Goal: Communication & Community: Answer question/provide support

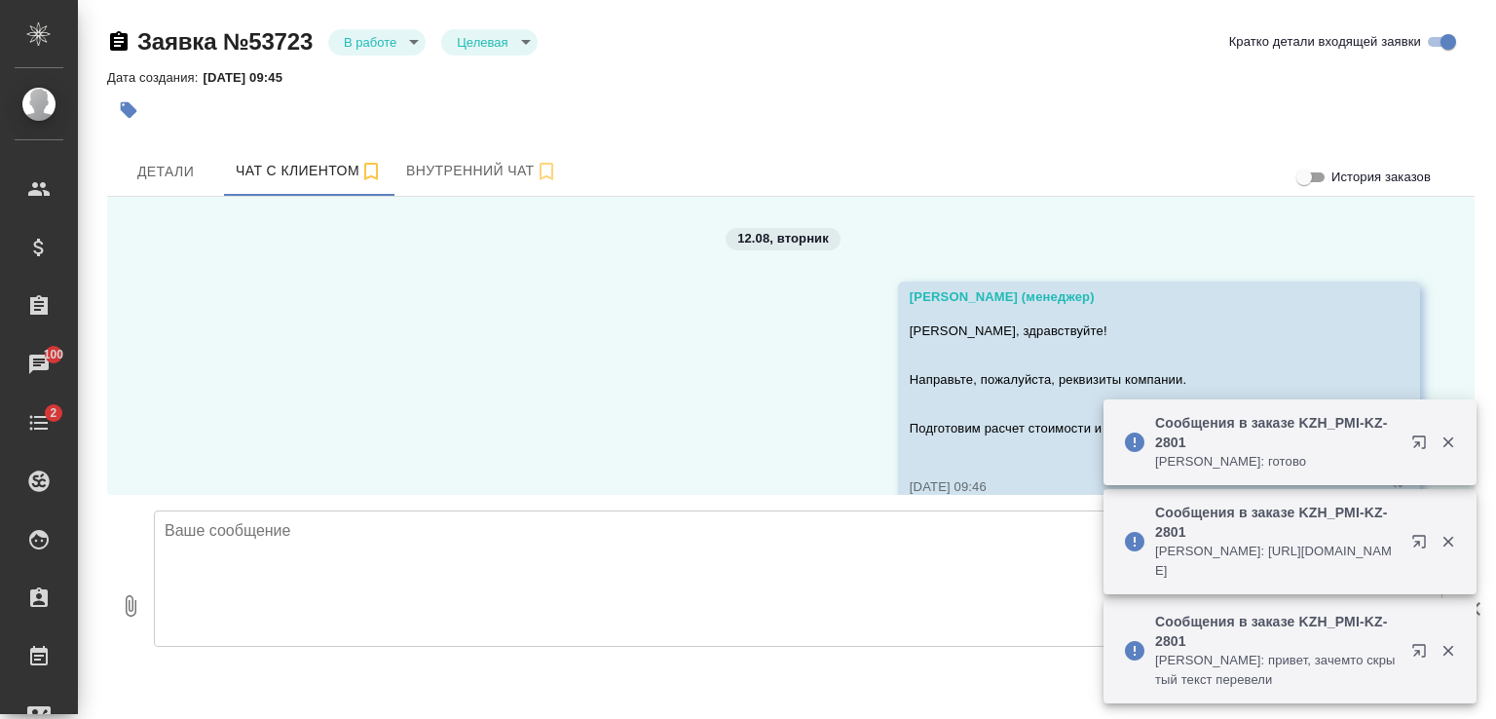
scroll to position [6074, 0]
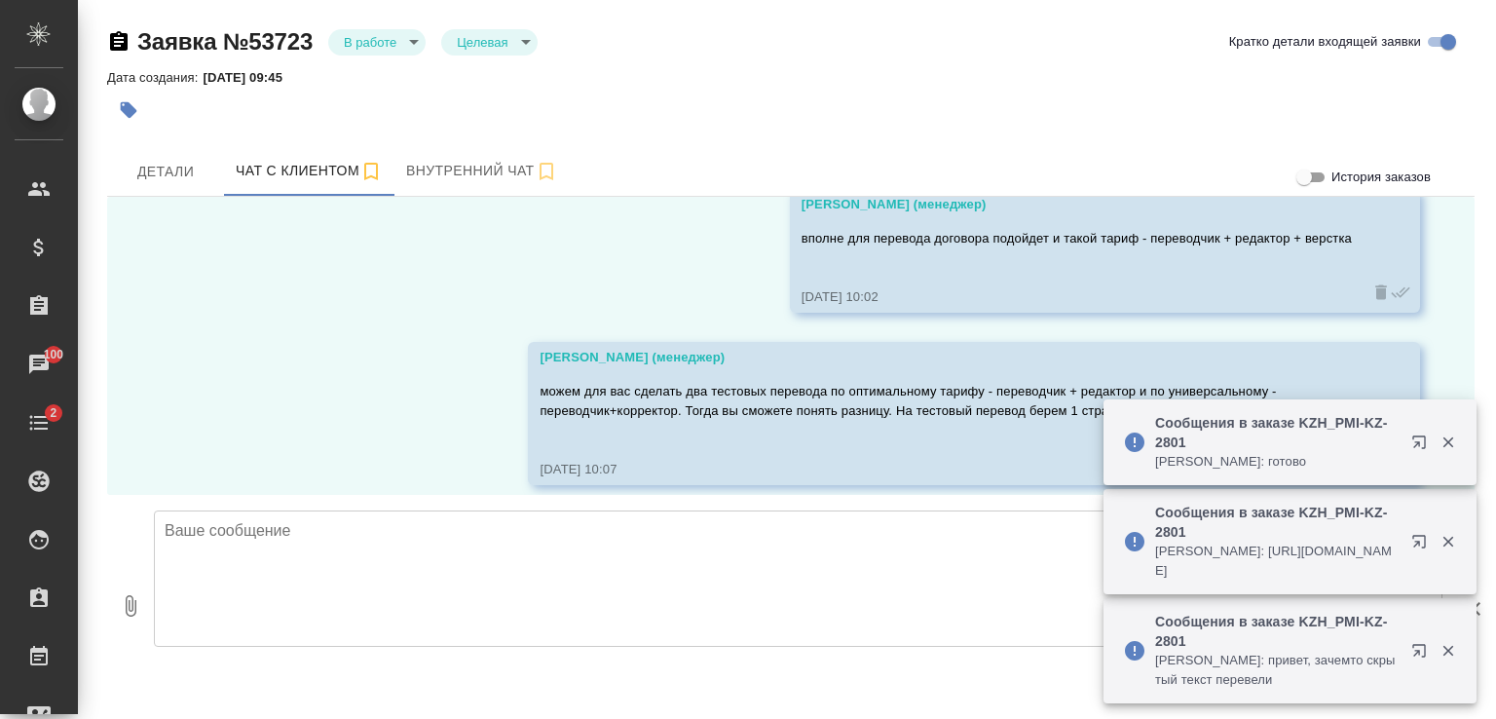
click at [600, 539] on textarea at bounding box center [798, 579] width 1289 height 136
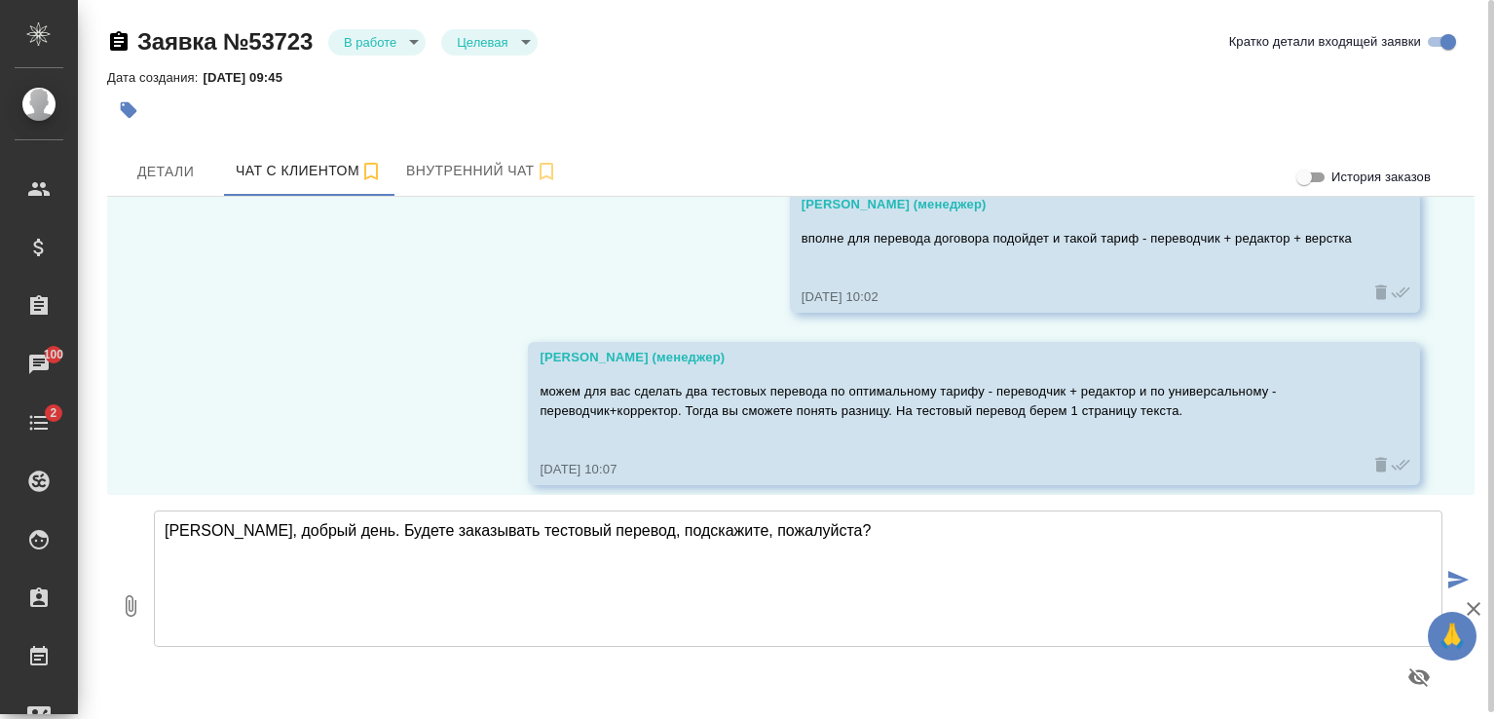
type textarea "Алишер, добрый день. Будете заказывать тестовый перевод, подскажите, пожалуйста?"
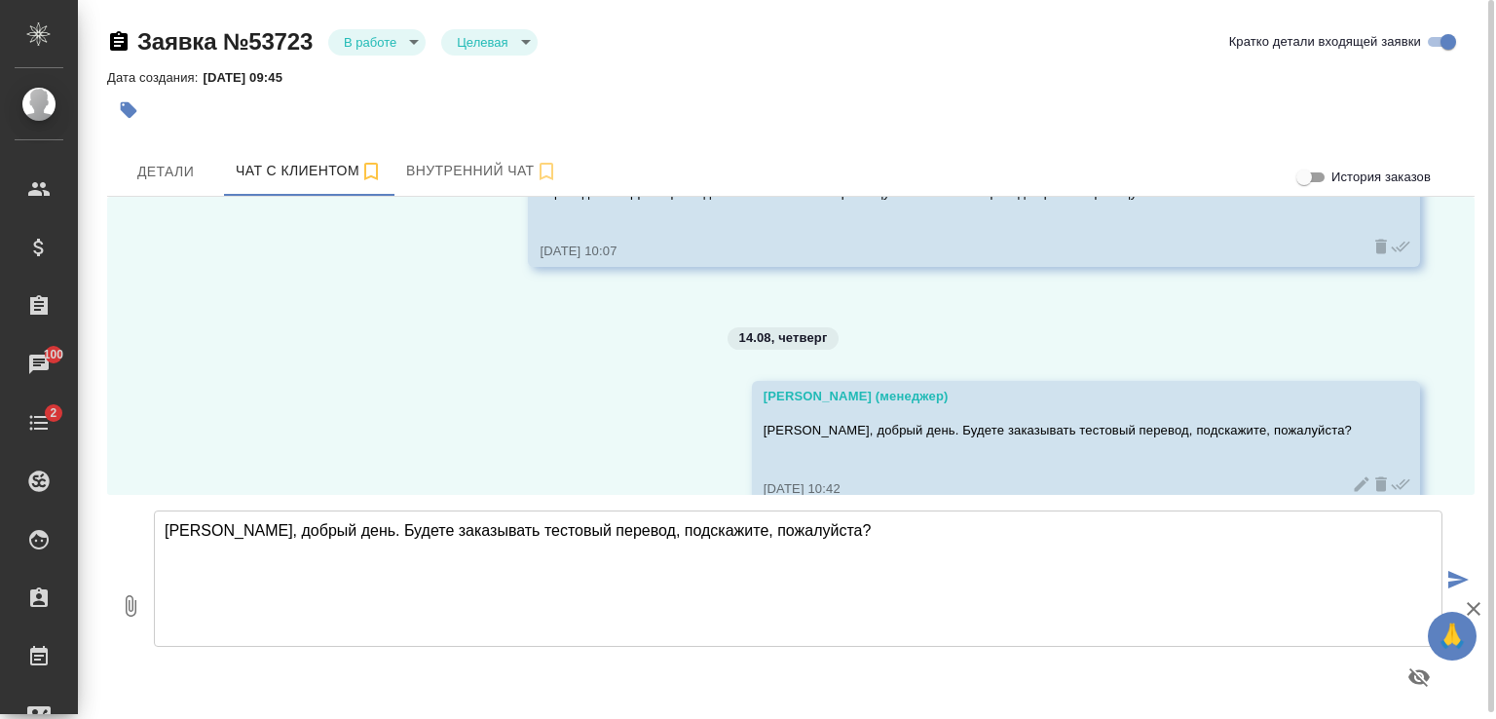
scroll to position [6311, 0]
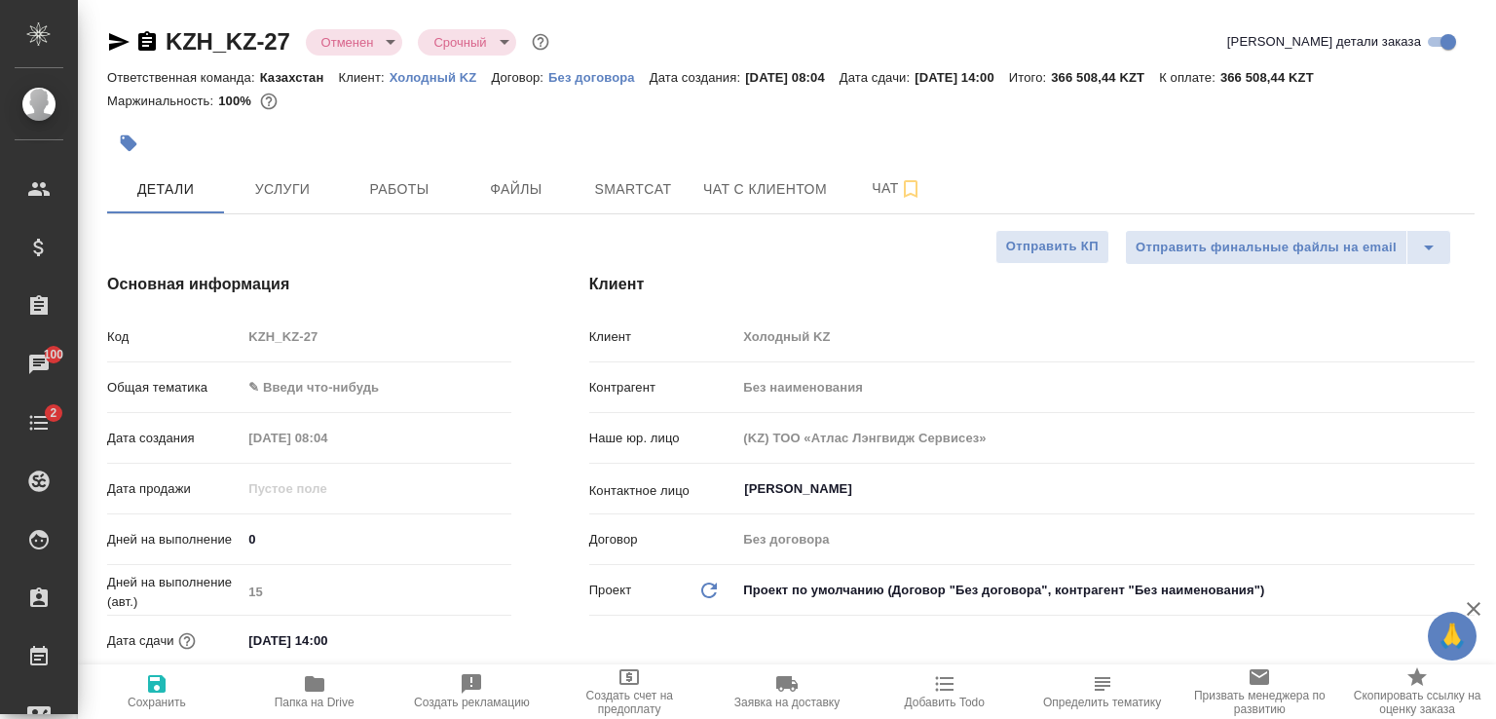
select select "RU"
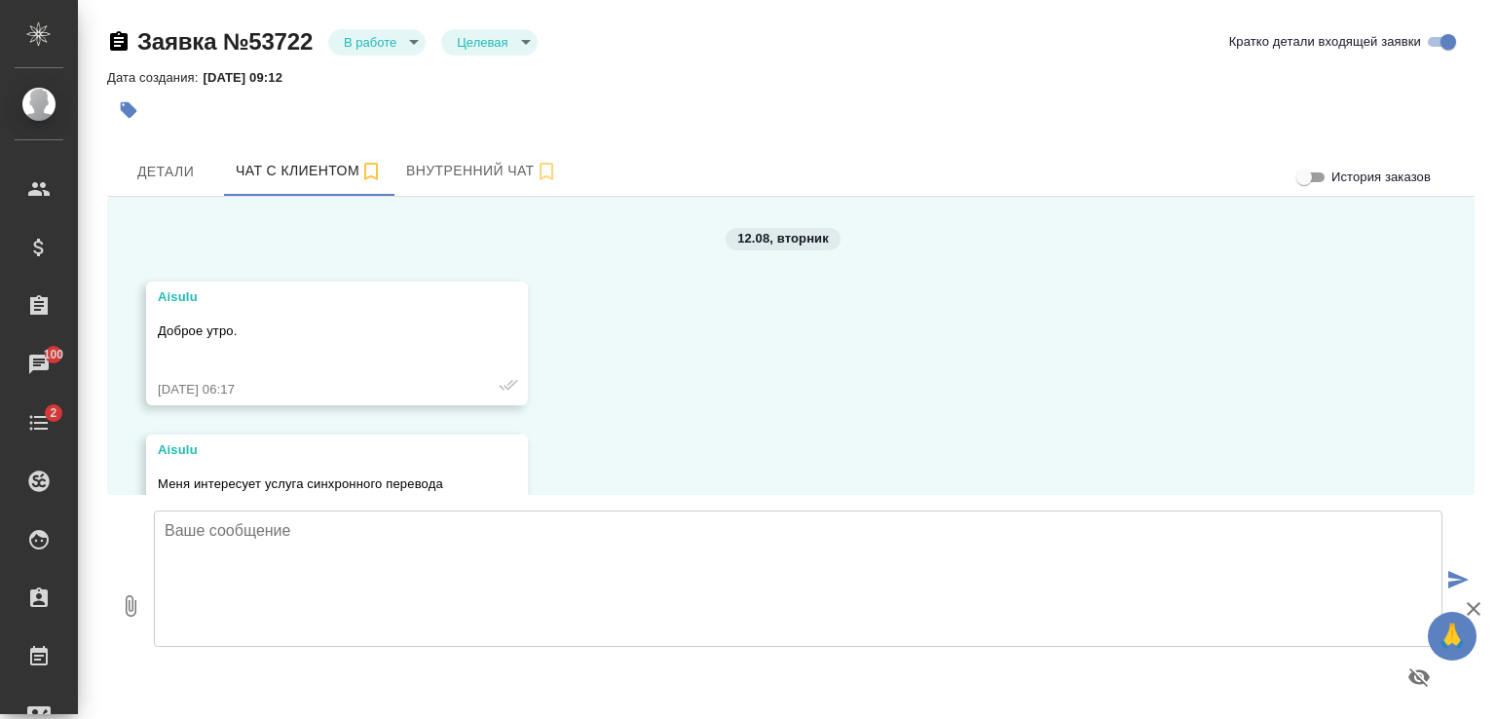
scroll to position [2602, 0]
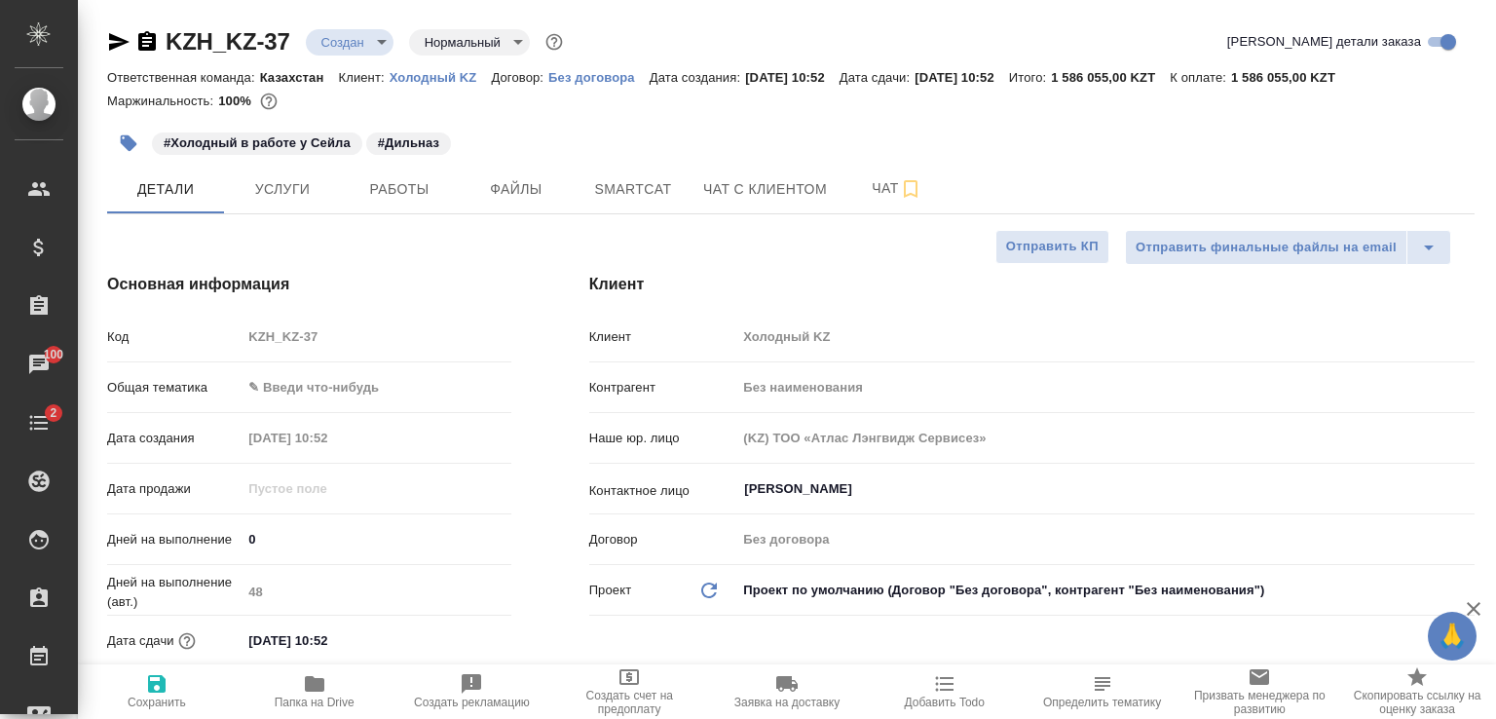
select select "RU"
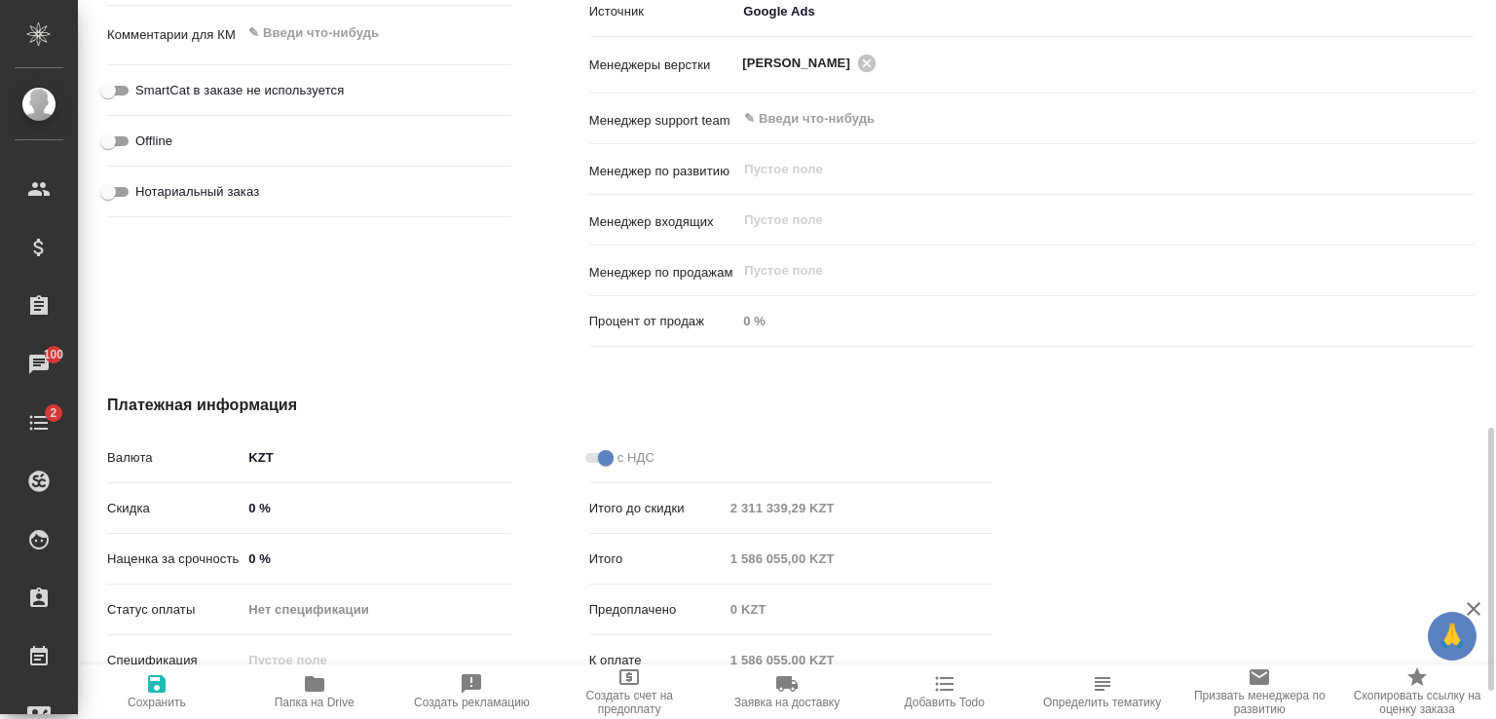
scroll to position [1244, 0]
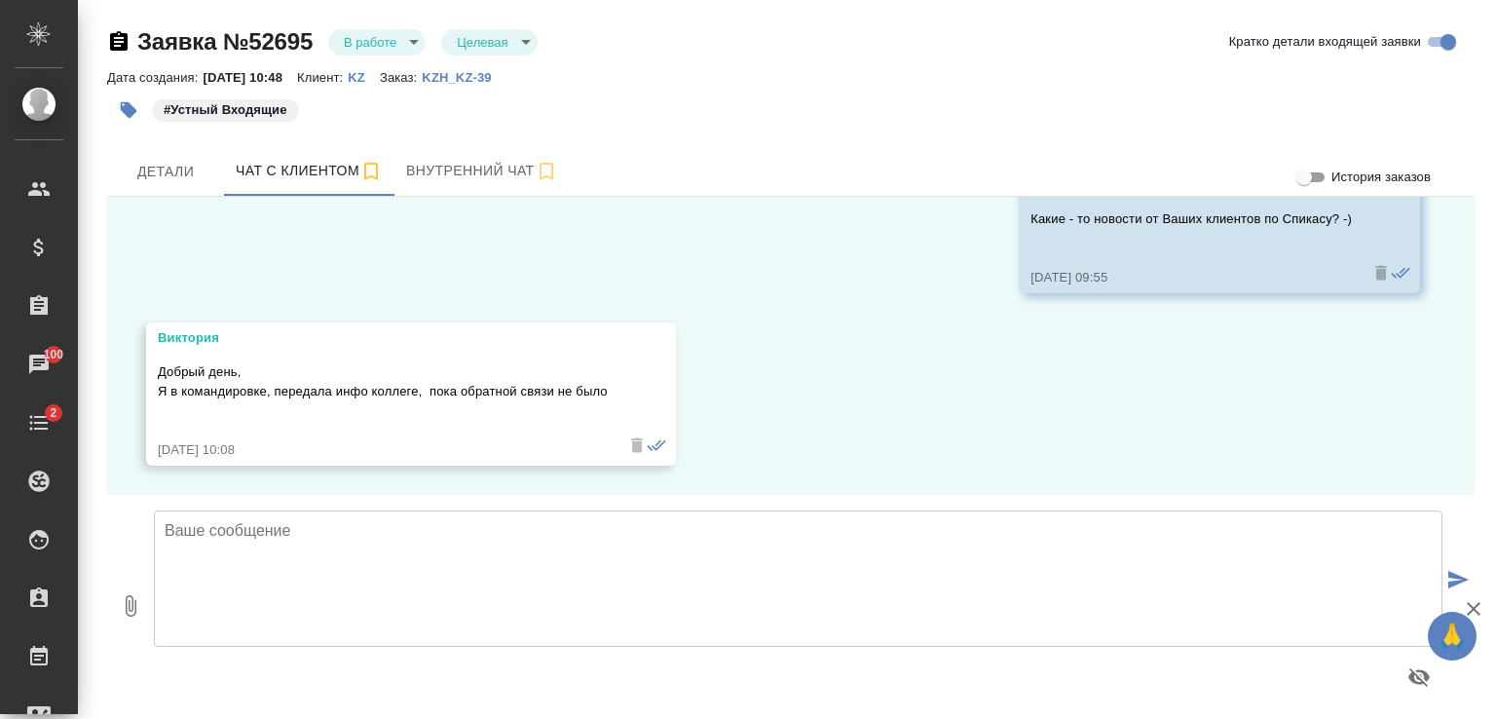
scroll to position [4995, 0]
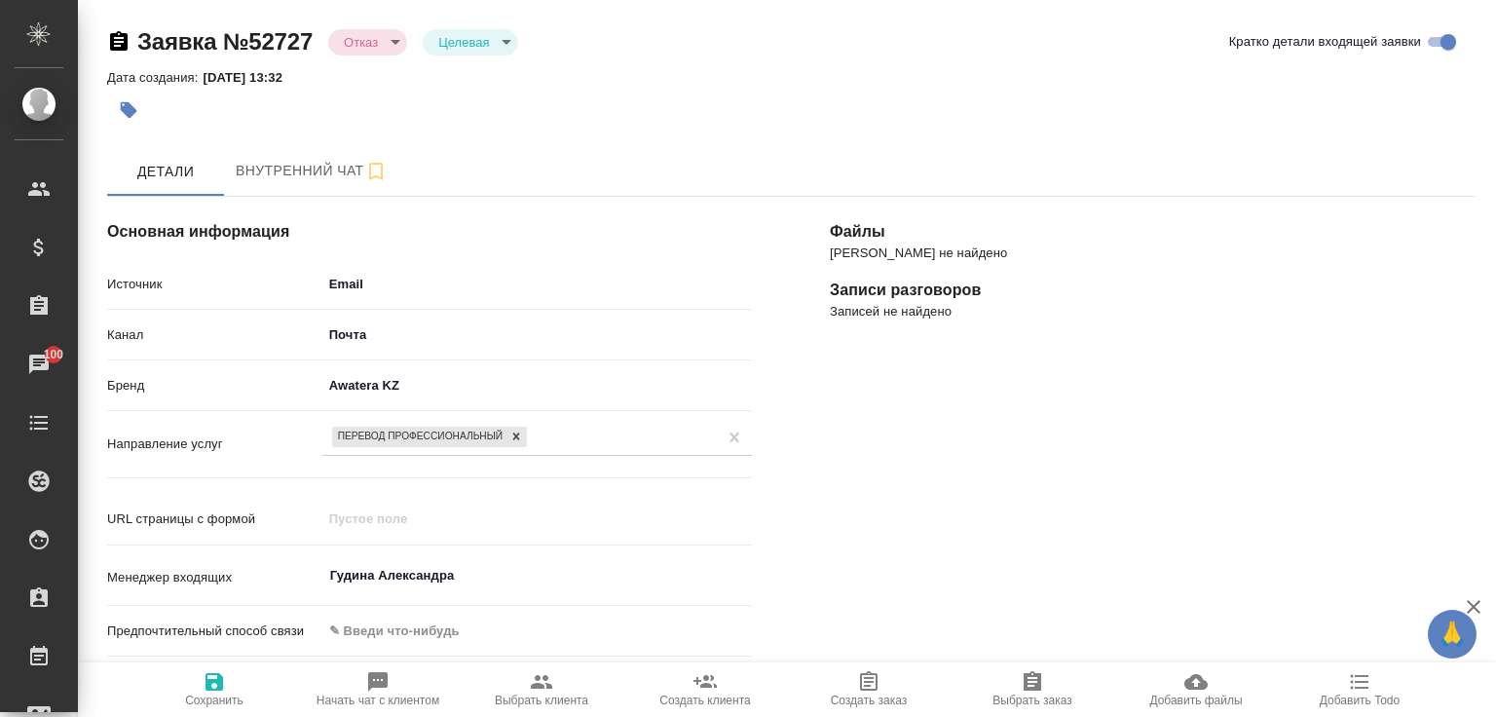
select select "KZ"
select select "RU"
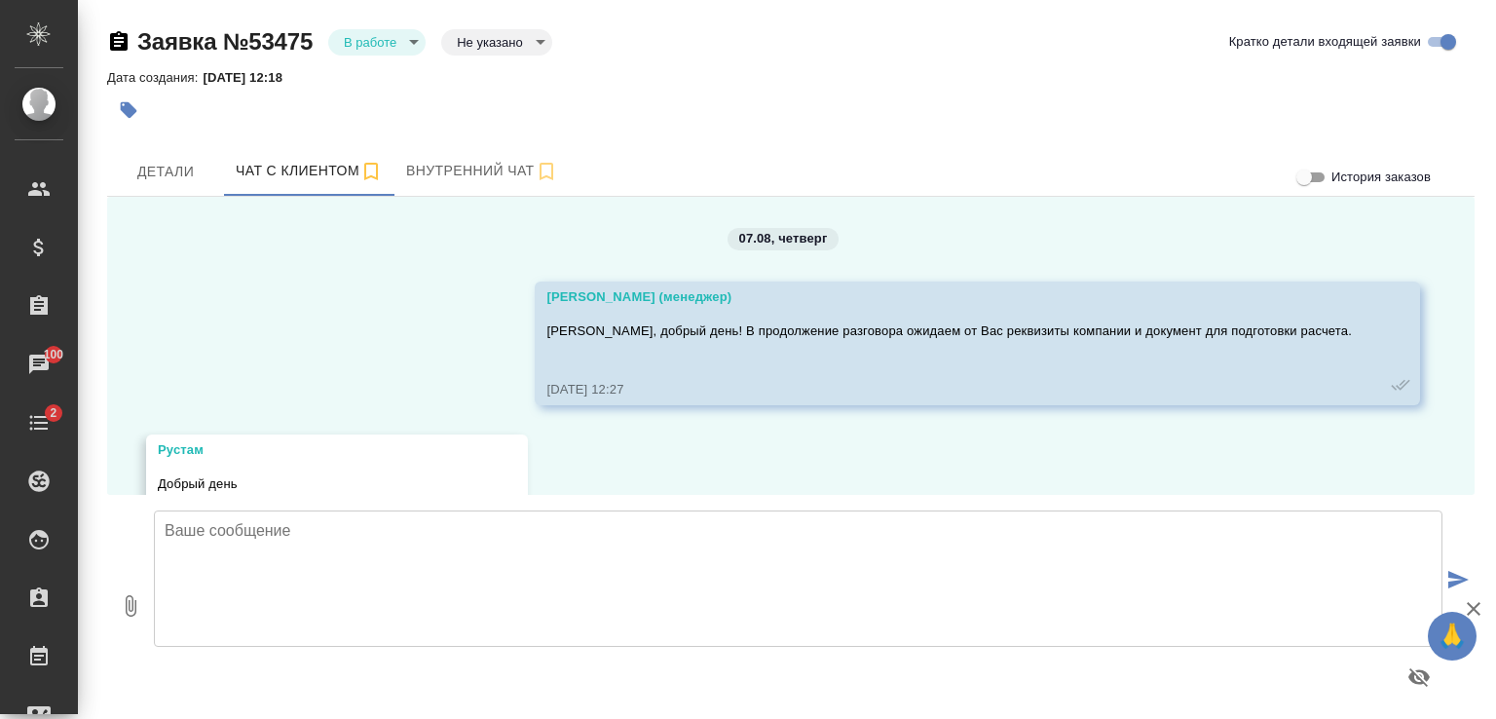
scroll to position [9191, 0]
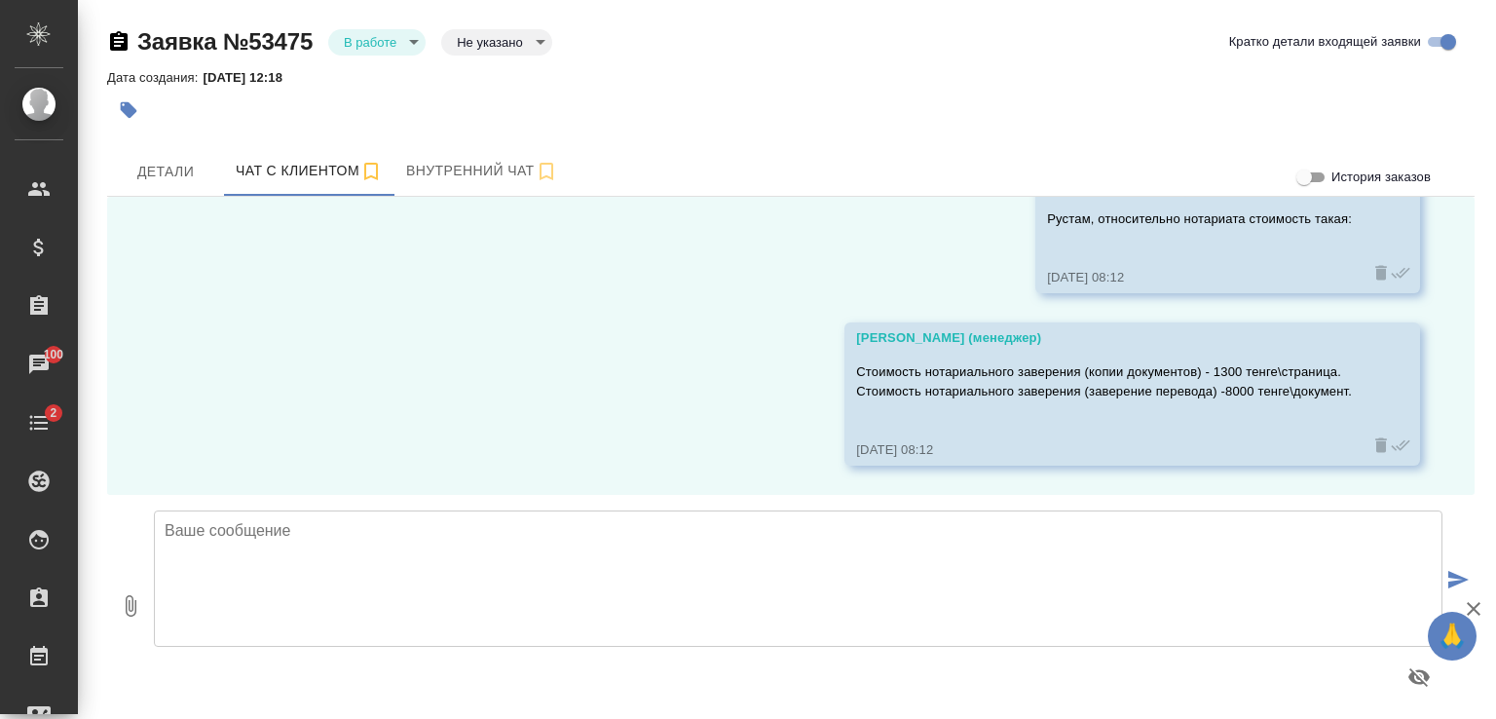
click at [349, 572] on textarea at bounding box center [798, 579] width 1289 height 136
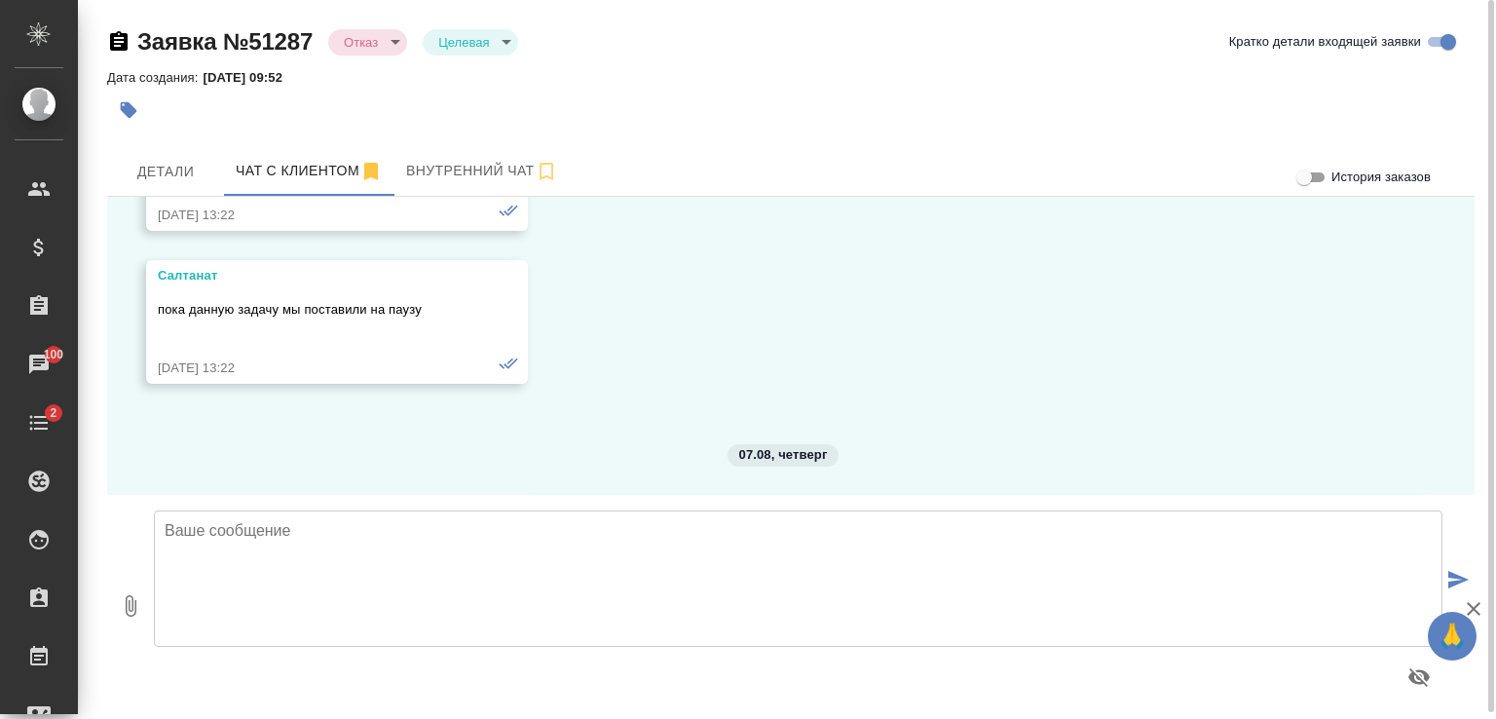
scroll to position [12178, 0]
